Goal: Register for event/course

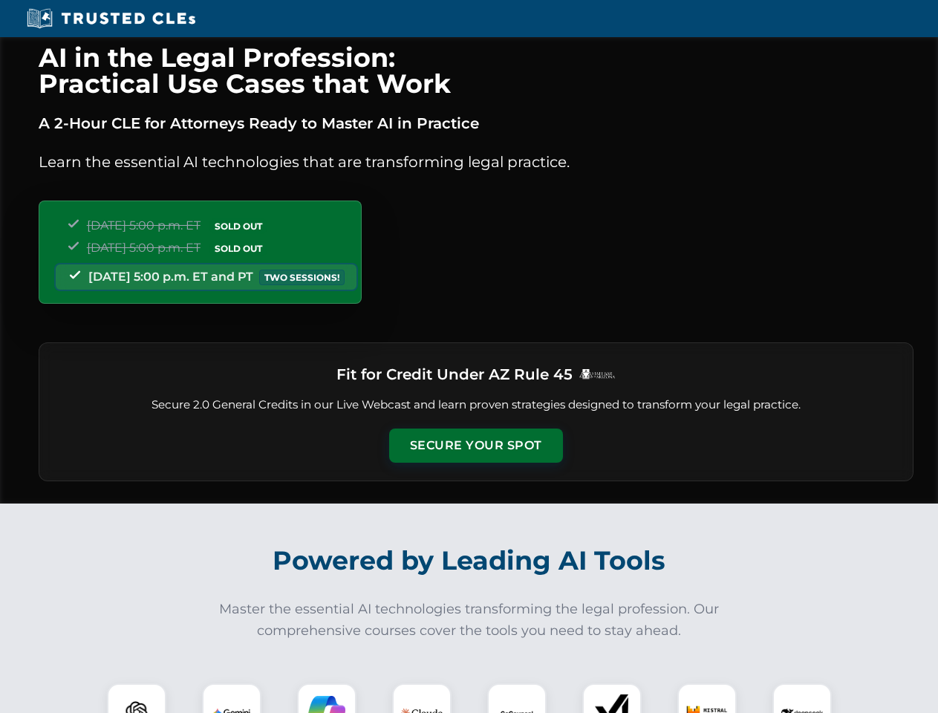
click at [475, 446] on button "Secure Your Spot" at bounding box center [476, 446] width 174 height 34
